Goal: Information Seeking & Learning: Find specific fact

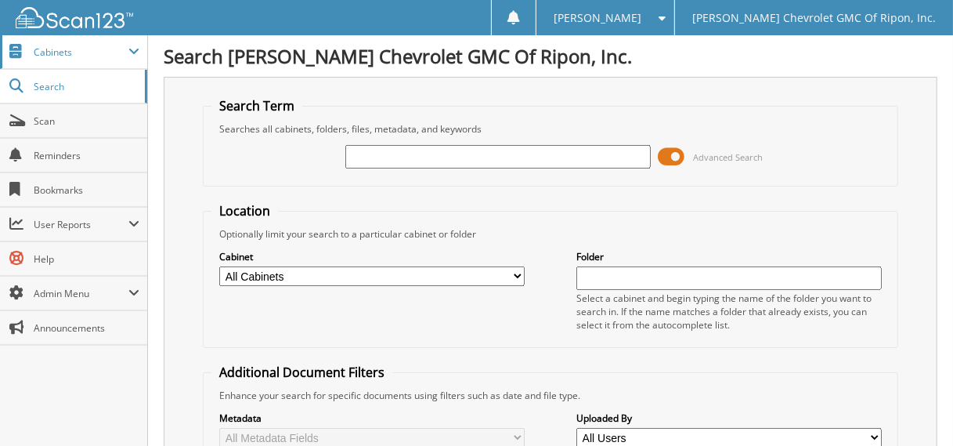
click at [93, 45] on span "Cabinets" at bounding box center [81, 51] width 95 height 13
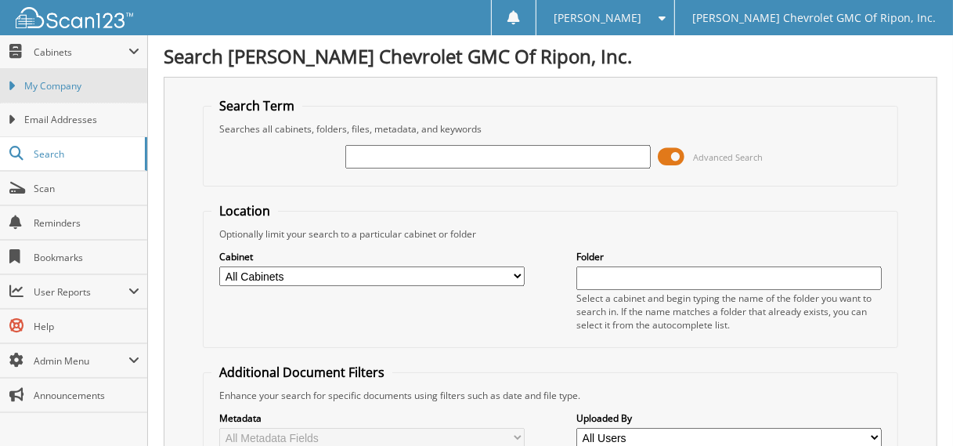
click at [88, 89] on span "My Company" at bounding box center [81, 86] width 115 height 14
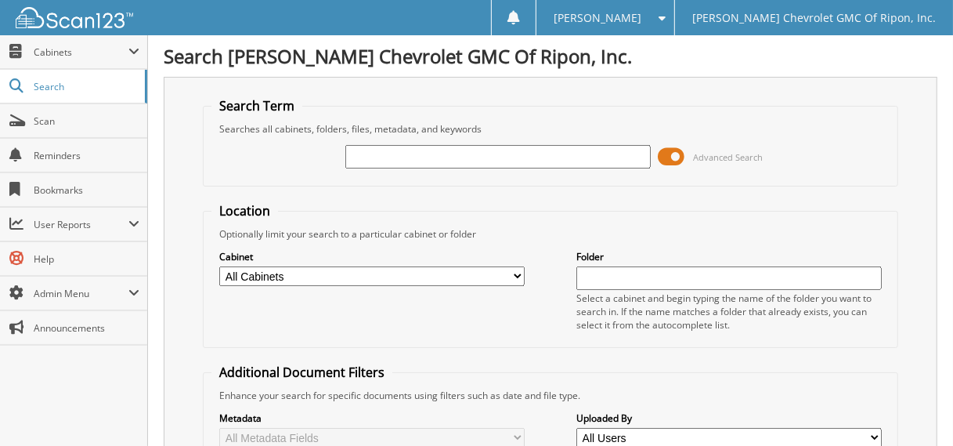
click at [586, 154] on input "text" at bounding box center [497, 156] width 305 height 23
type input "JFAHERN"
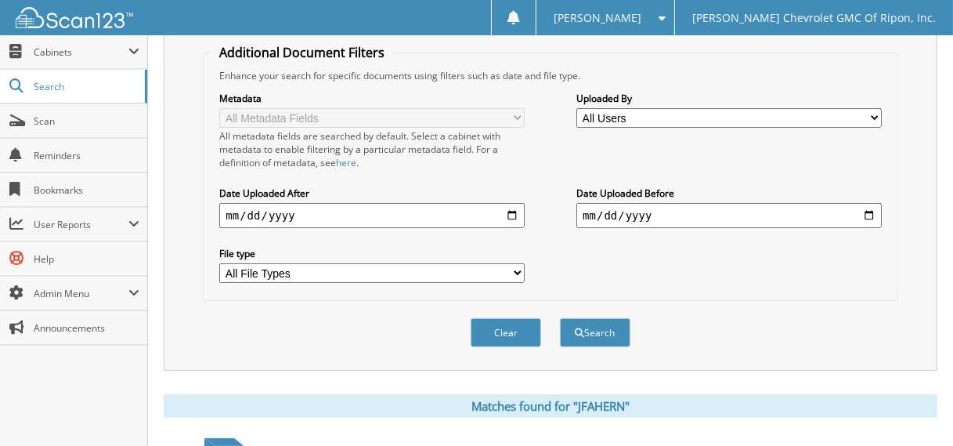
scroll to position [369, 0]
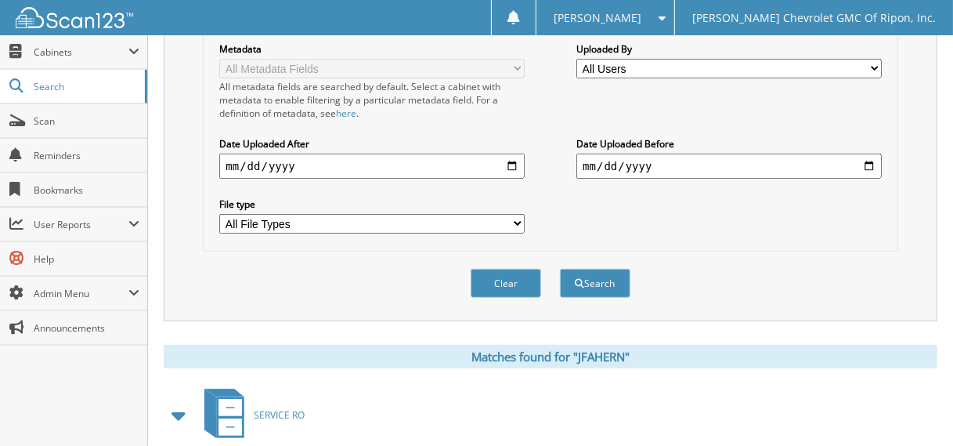
click at [222, 162] on input "date" at bounding box center [371, 165] width 305 height 25
type input "2025-09-01"
click at [584, 160] on input "date" at bounding box center [728, 165] width 305 height 25
type input "2025-09-12"
click at [604, 269] on button "Search" at bounding box center [595, 283] width 70 height 29
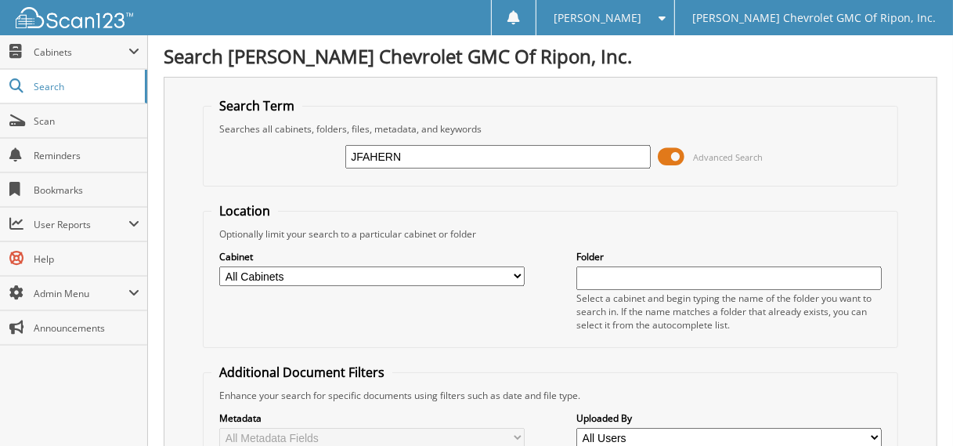
scroll to position [330, 0]
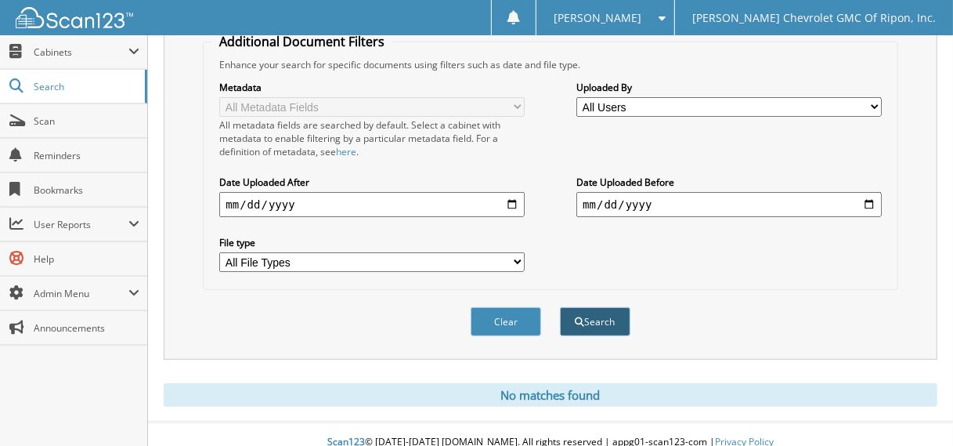
click at [593, 307] on button "Search" at bounding box center [595, 321] width 70 height 29
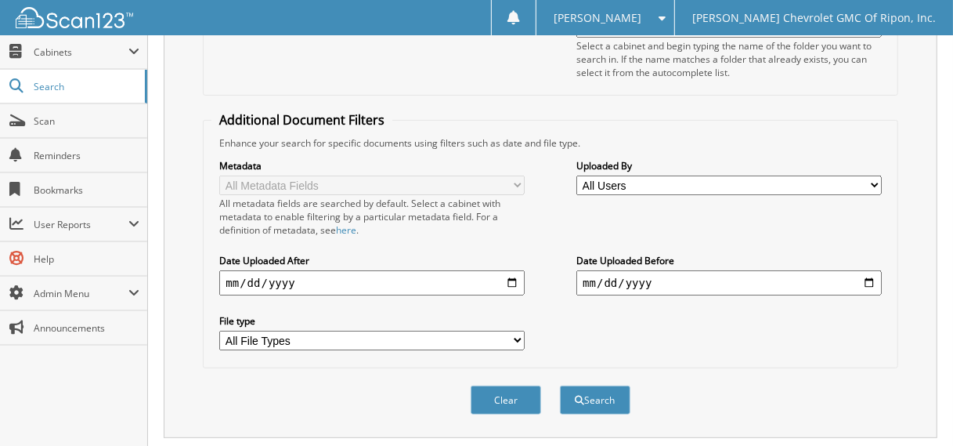
scroll to position [330, 0]
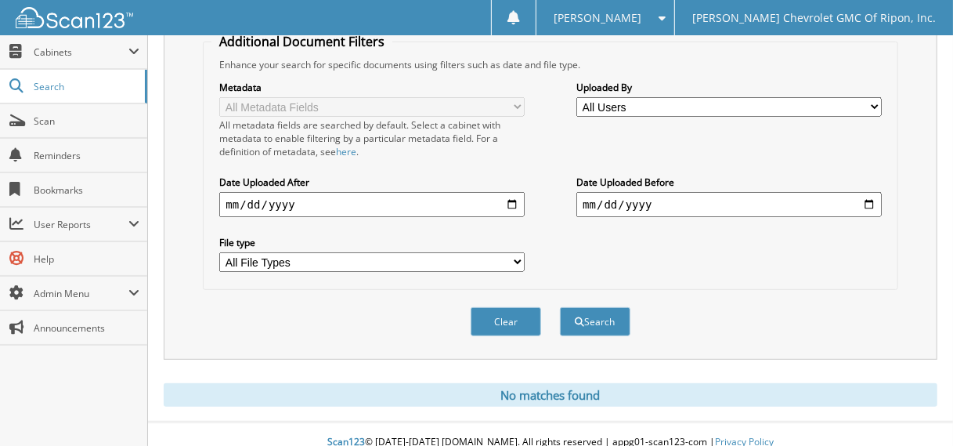
click at [513, 252] on select "All File Types PDF WEBP XLSX" at bounding box center [371, 262] width 305 height 20
click at [643, 214] on div "Metadata All Metadata Fields All metadata fields are searched by default. Selec…" at bounding box center [549, 176] width 677 height 210
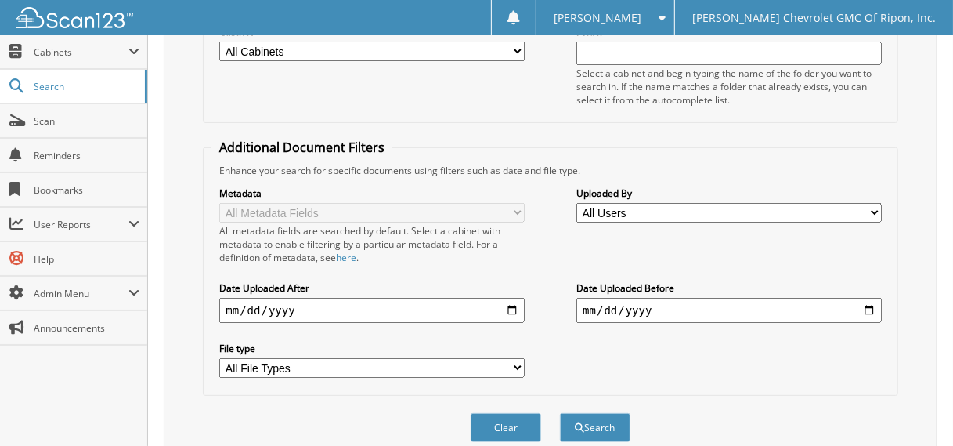
scroll to position [313, 0]
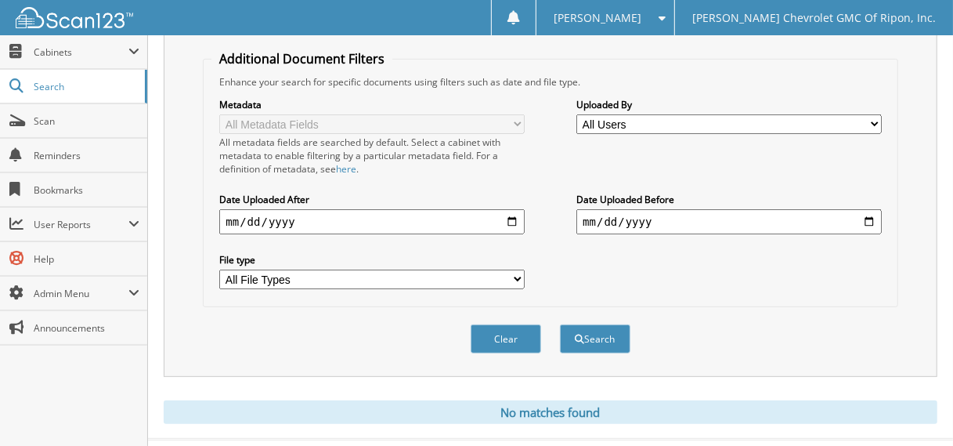
click at [235, 209] on input "2025-09-01" at bounding box center [371, 221] width 305 height 25
type input "2025-08-01"
click at [622, 324] on button "Search" at bounding box center [595, 338] width 70 height 29
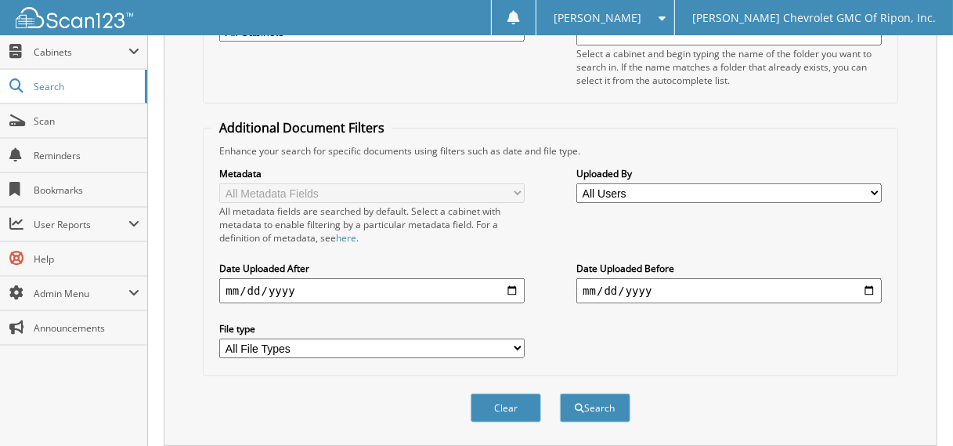
scroll to position [330, 0]
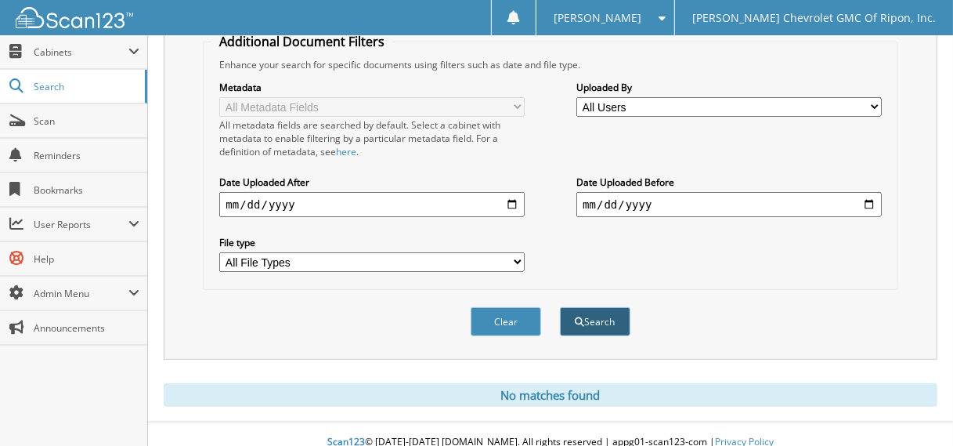
click at [609, 307] on button "Search" at bounding box center [595, 321] width 70 height 29
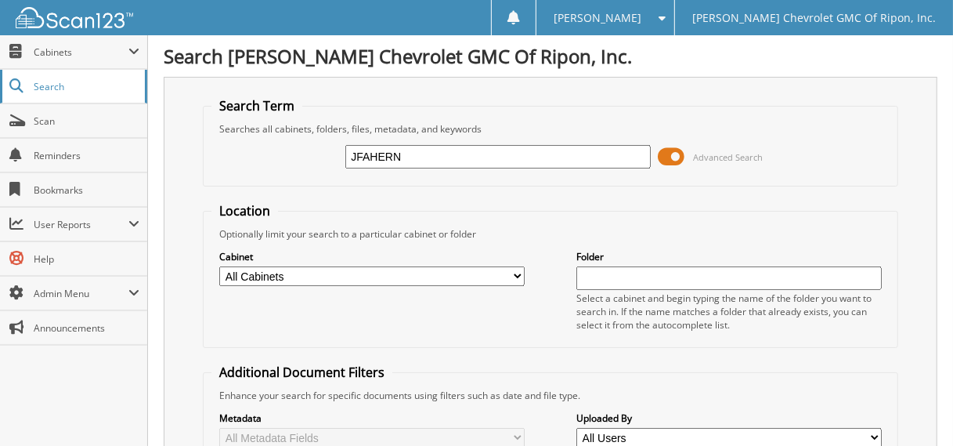
click at [120, 80] on span "Search" at bounding box center [85, 86] width 103 height 13
click at [114, 65] on span "Cabinets" at bounding box center [73, 52] width 147 height 34
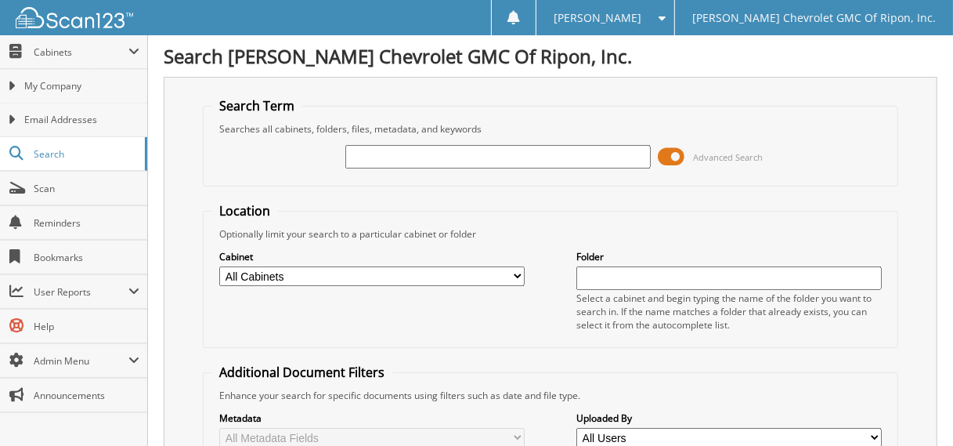
click at [435, 158] on input "text" at bounding box center [497, 156] width 305 height 23
type input "[PERSON_NAME]"
click at [675, 153] on span at bounding box center [671, 156] width 27 height 23
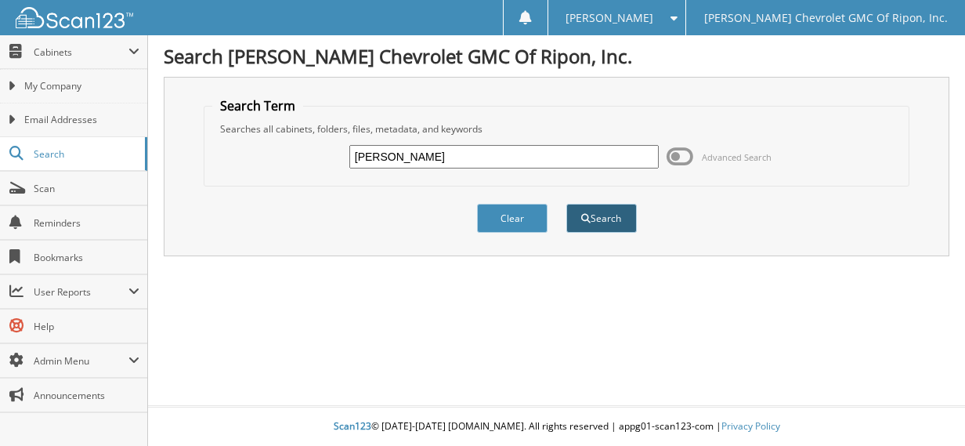
click at [592, 214] on button "Search" at bounding box center [601, 218] width 70 height 29
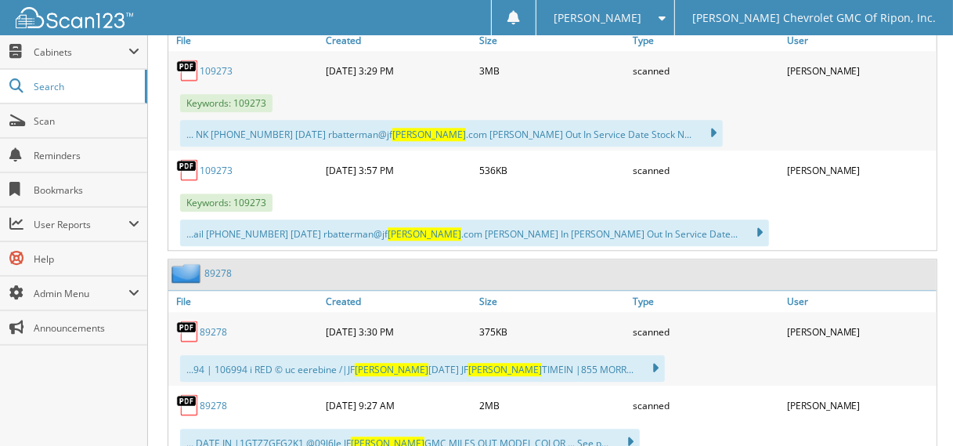
scroll to position [2114, 0]
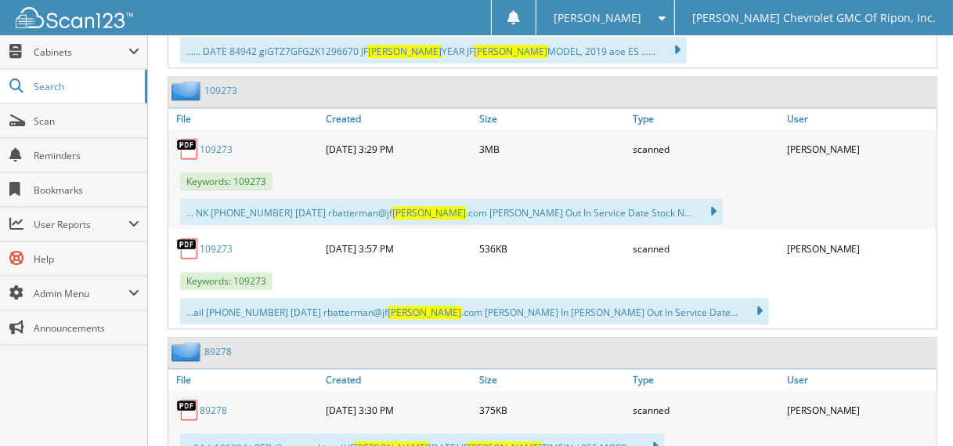
click at [204, 143] on link "109273" at bounding box center [216, 149] width 33 height 13
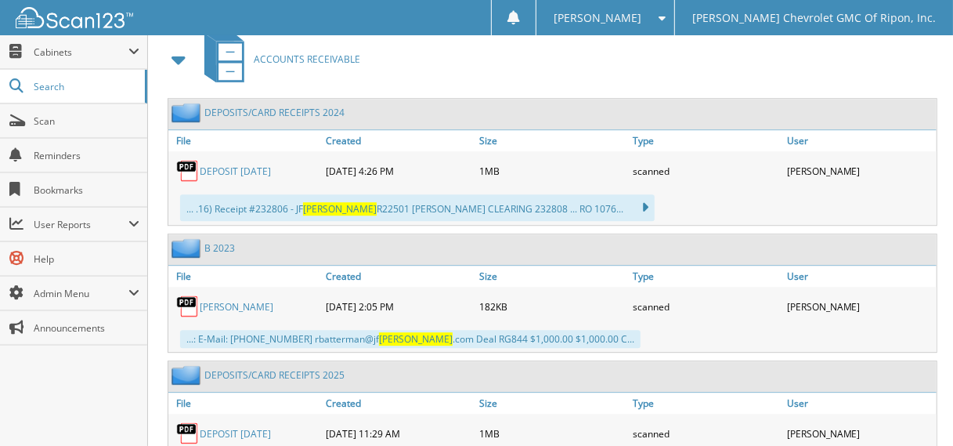
scroll to position [9461, 0]
